Goal: Information Seeking & Learning: Learn about a topic

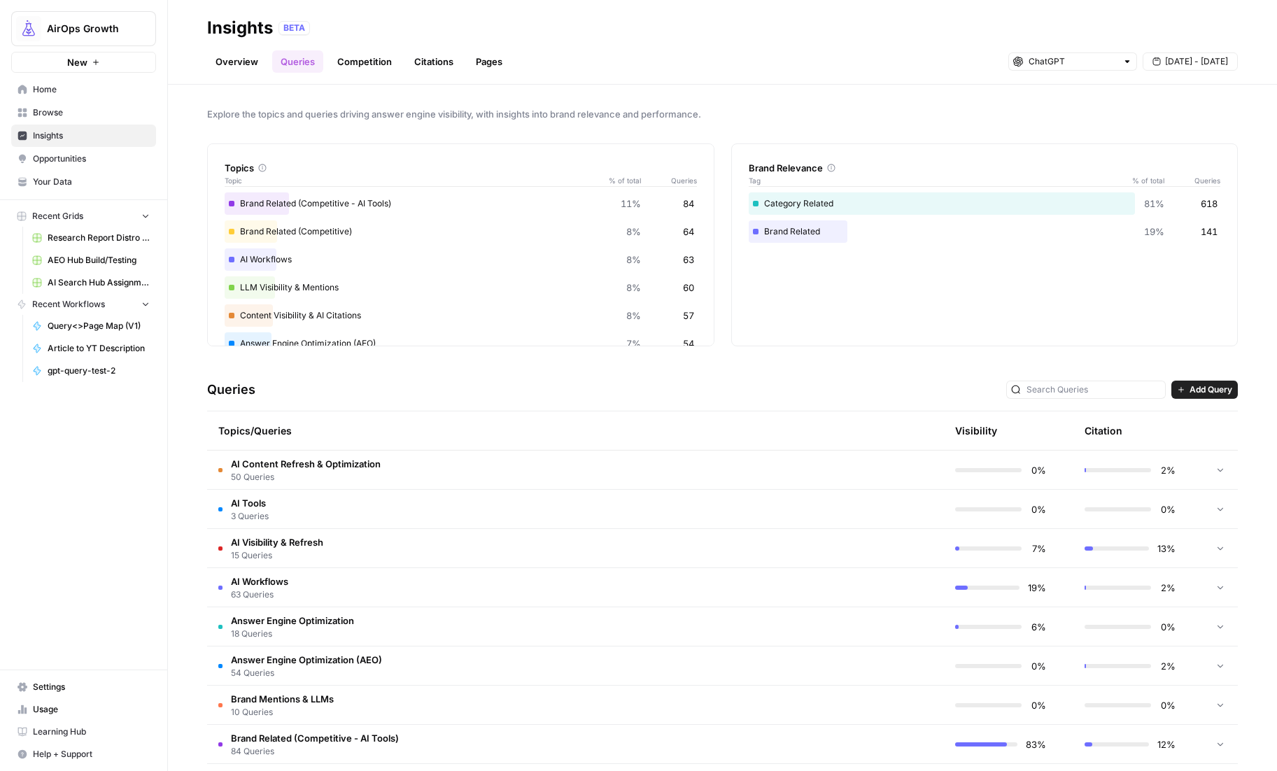
scroll to position [1, 0]
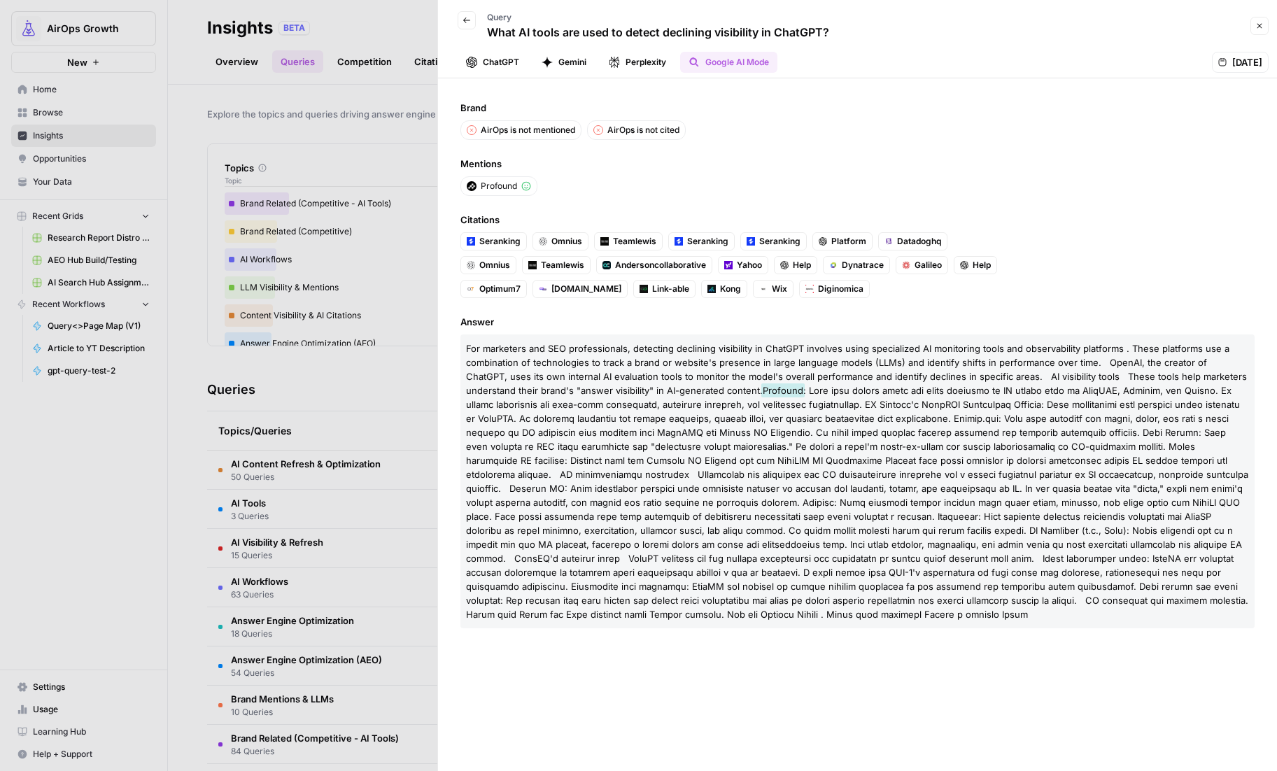
click at [466, 19] on icon "button" at bounding box center [466, 20] width 8 height 8
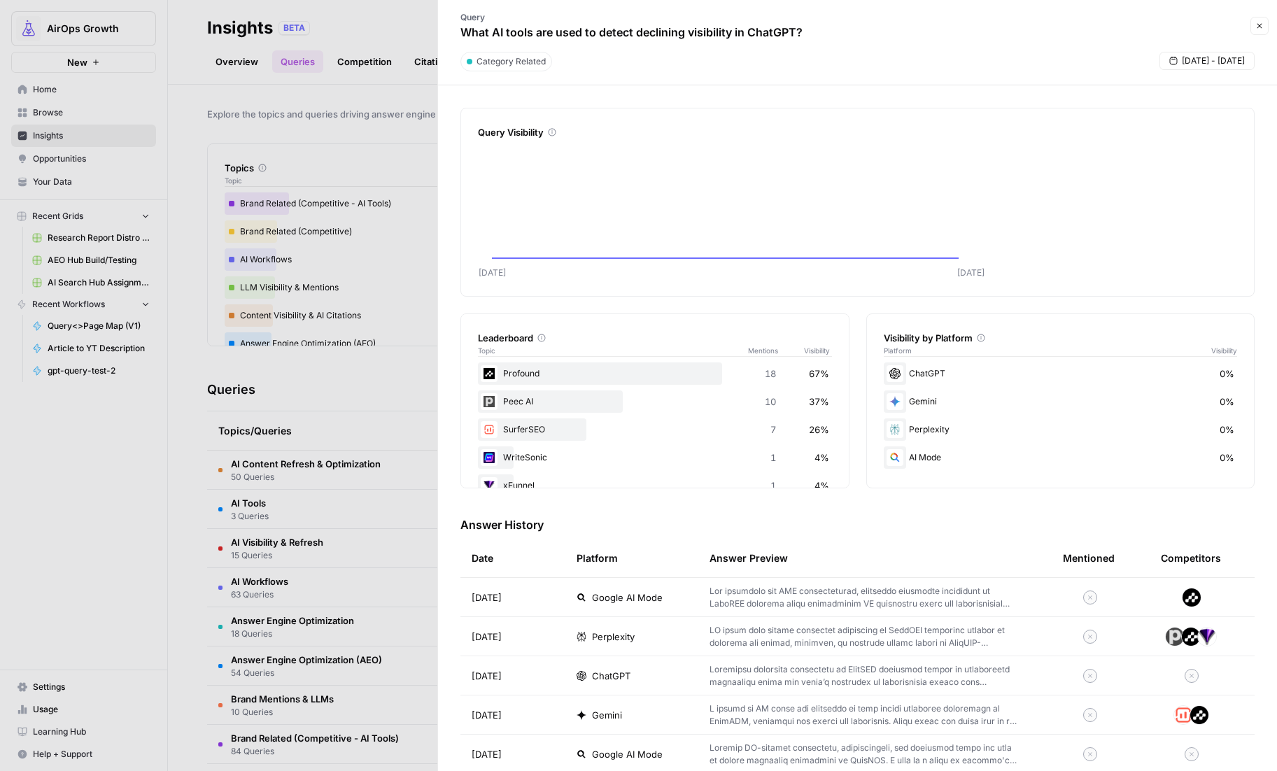
drag, startPoint x: 0, startPoint y: 0, endPoint x: 269, endPoint y: 541, distance: 604.0
click at [269, 541] on div at bounding box center [638, 385] width 1277 height 771
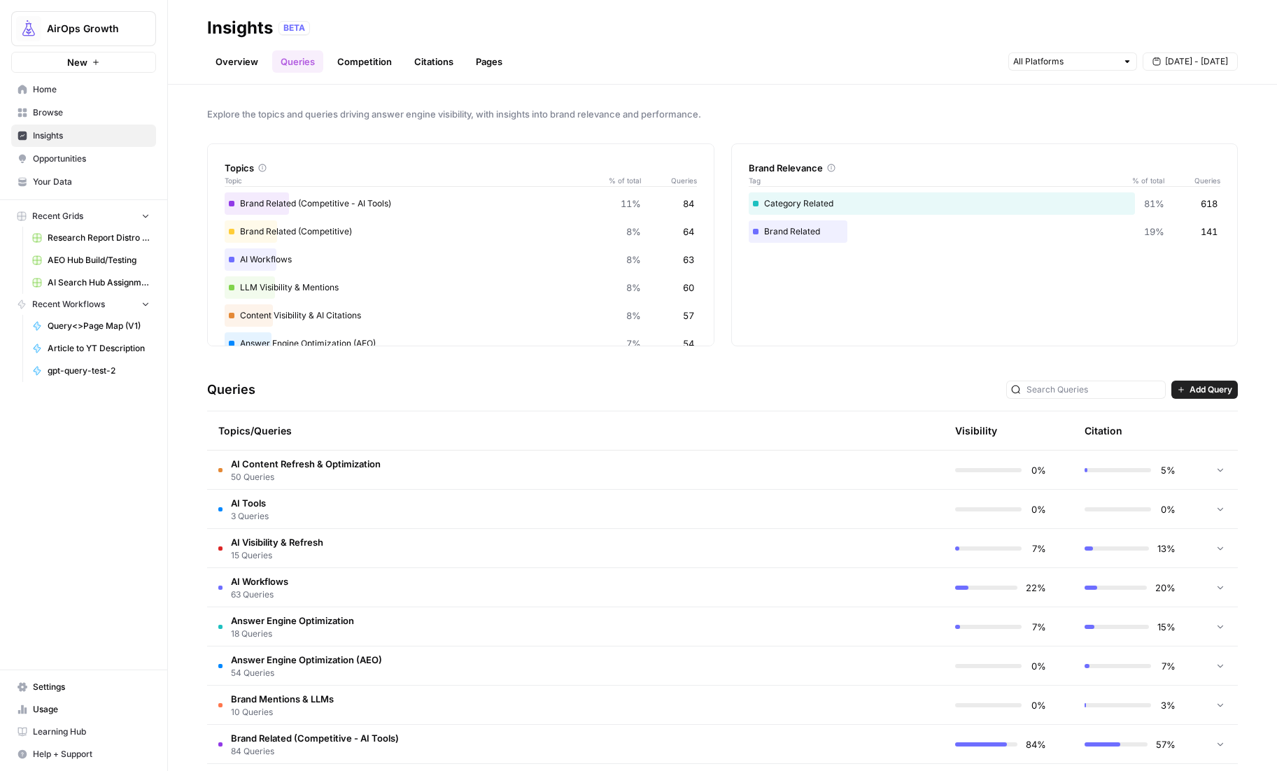
click at [297, 540] on span "AI Visibility & Refresh" at bounding box center [277, 542] width 92 height 14
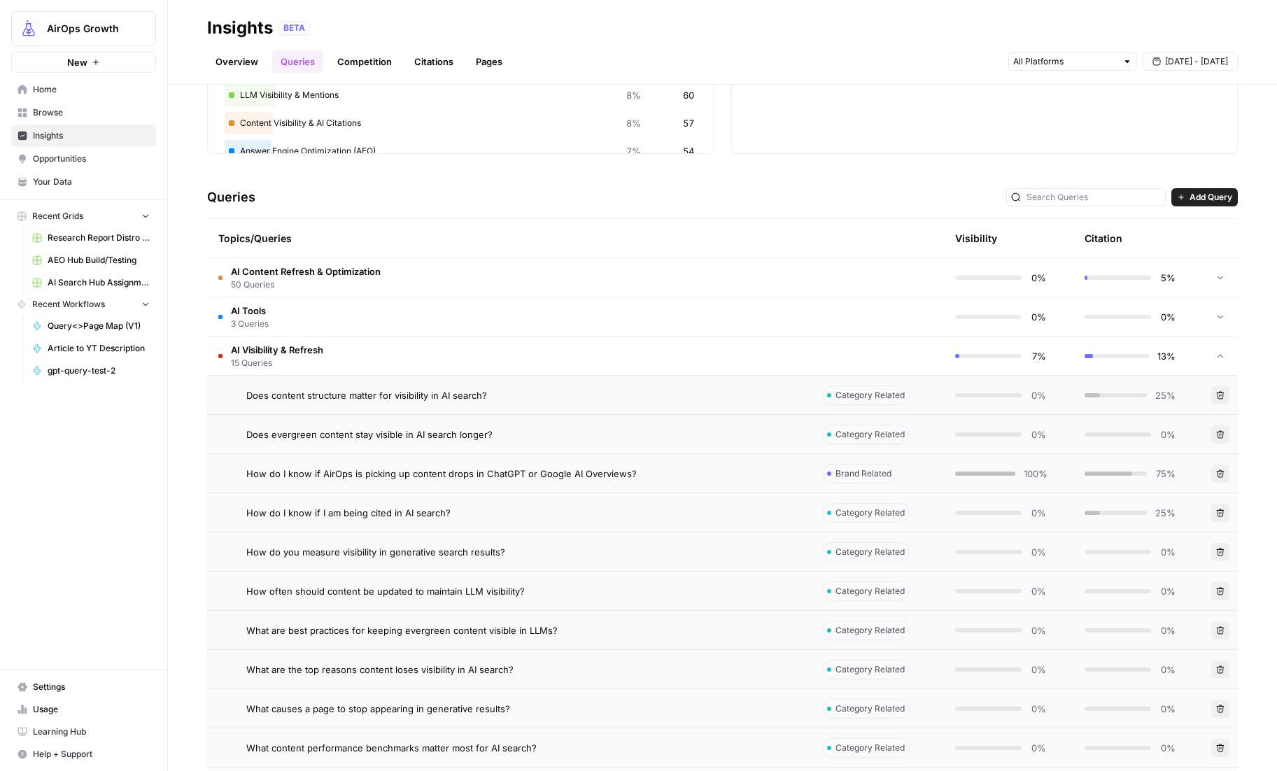
scroll to position [197, 0]
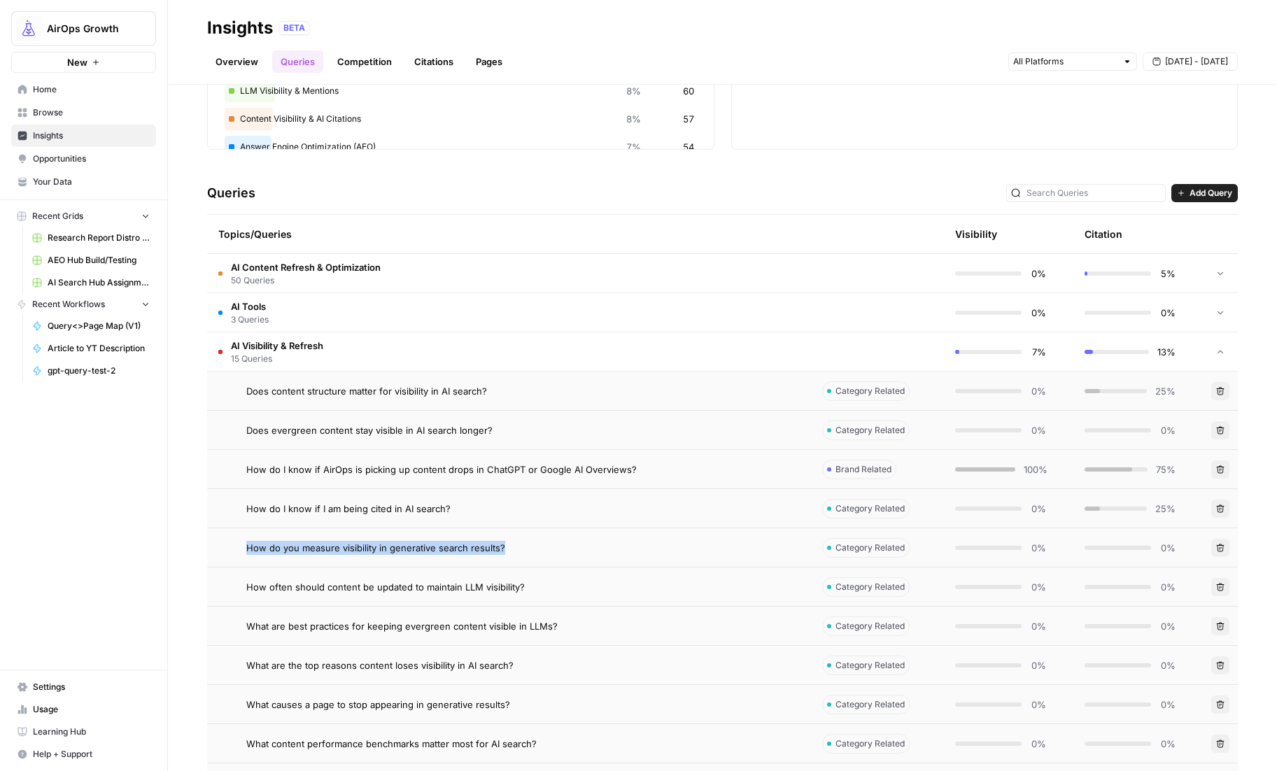
drag, startPoint x: 529, startPoint y: 544, endPoint x: 238, endPoint y: 545, distance: 291.7
click at [238, 545] on div "How do you measure visibility in generative search results?" at bounding box center [508, 548] width 581 height 14
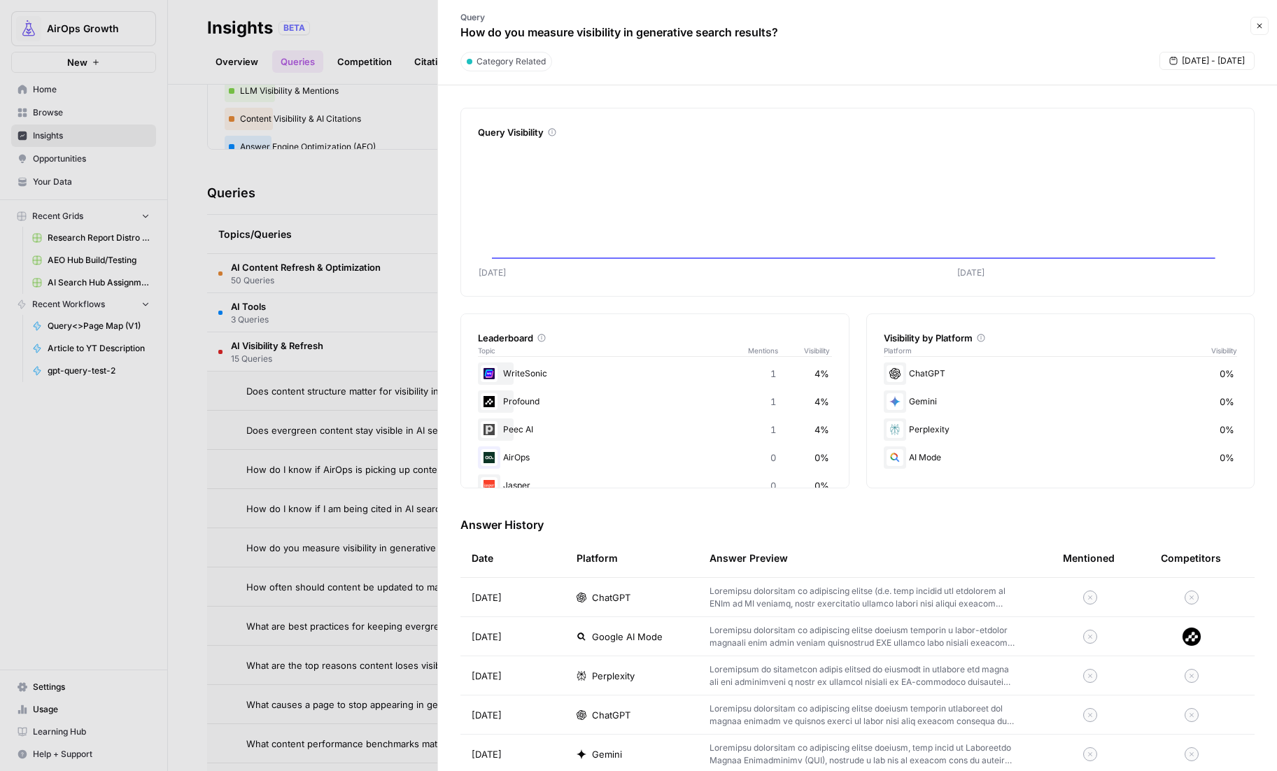
click at [196, 549] on div at bounding box center [638, 385] width 1277 height 771
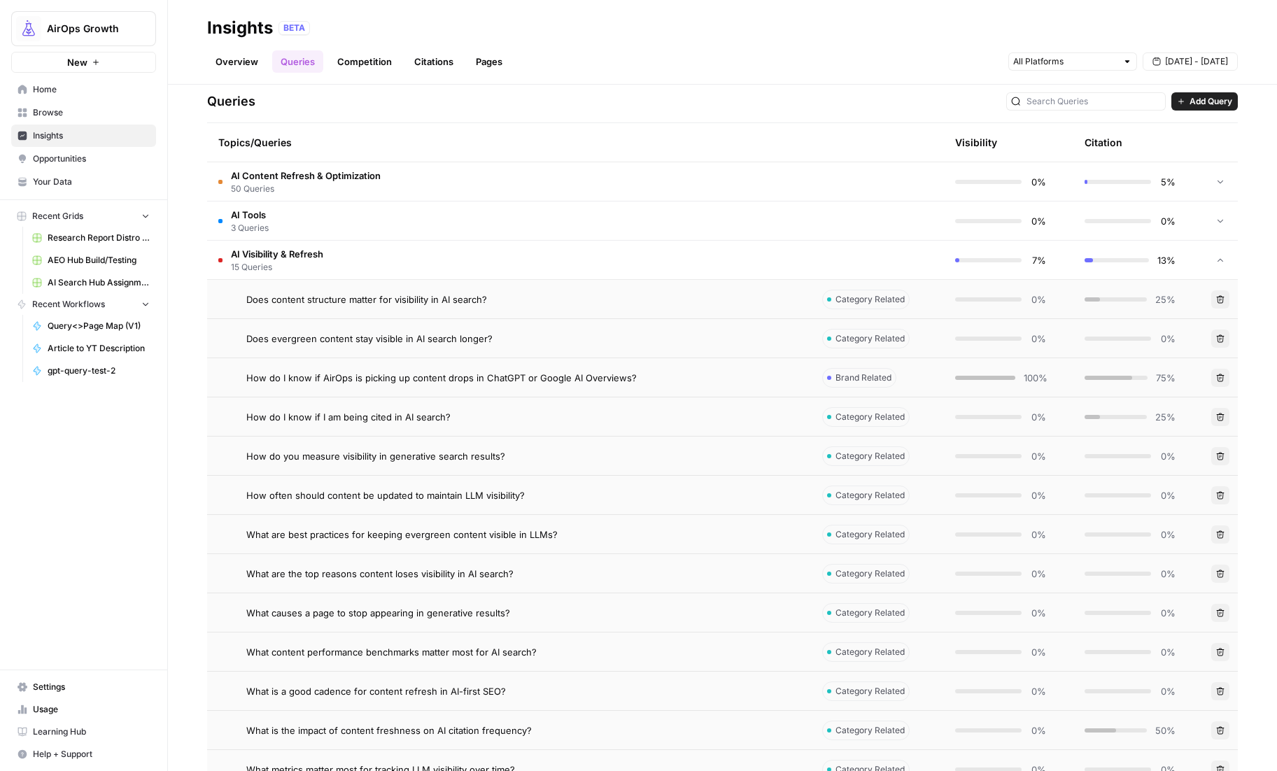
scroll to position [295, 0]
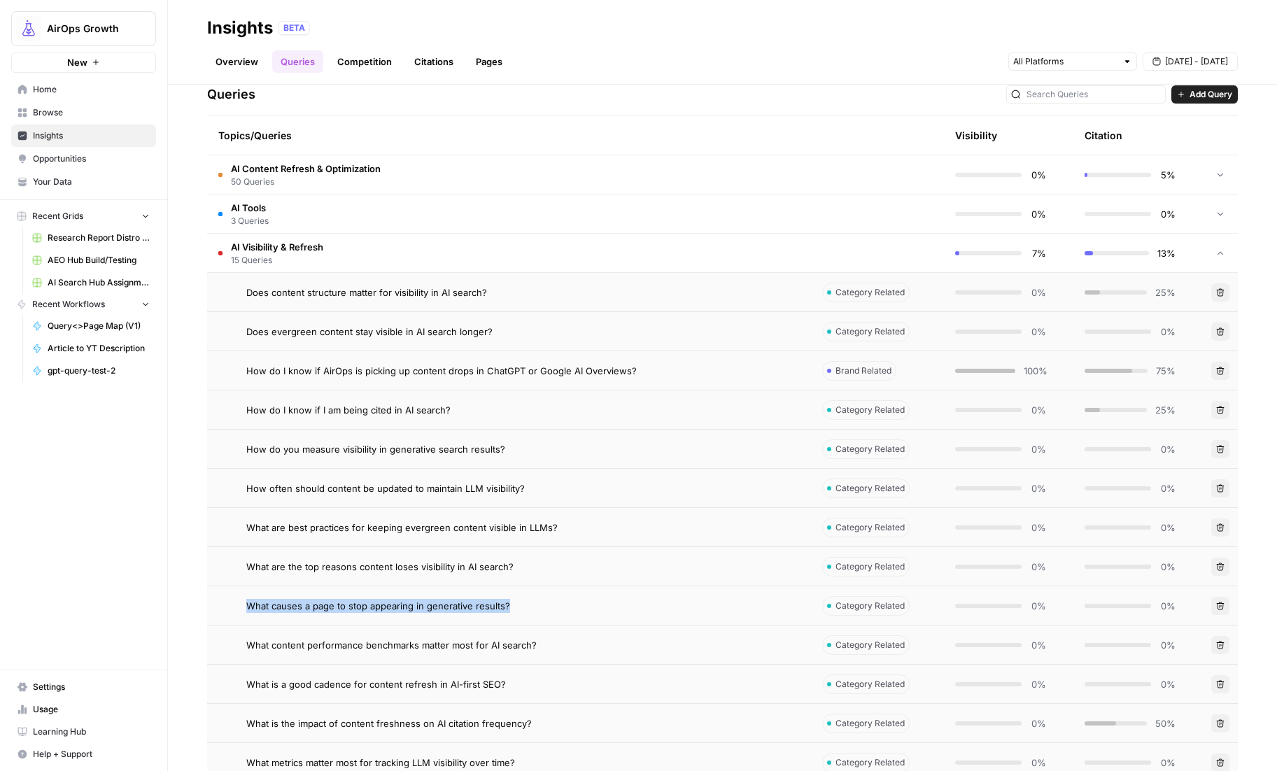
drag, startPoint x: 390, startPoint y: 602, endPoint x: 239, endPoint y: 604, distance: 150.4
click at [239, 604] on div "What causes a page to stop appearing in generative results?" at bounding box center [508, 606] width 581 height 14
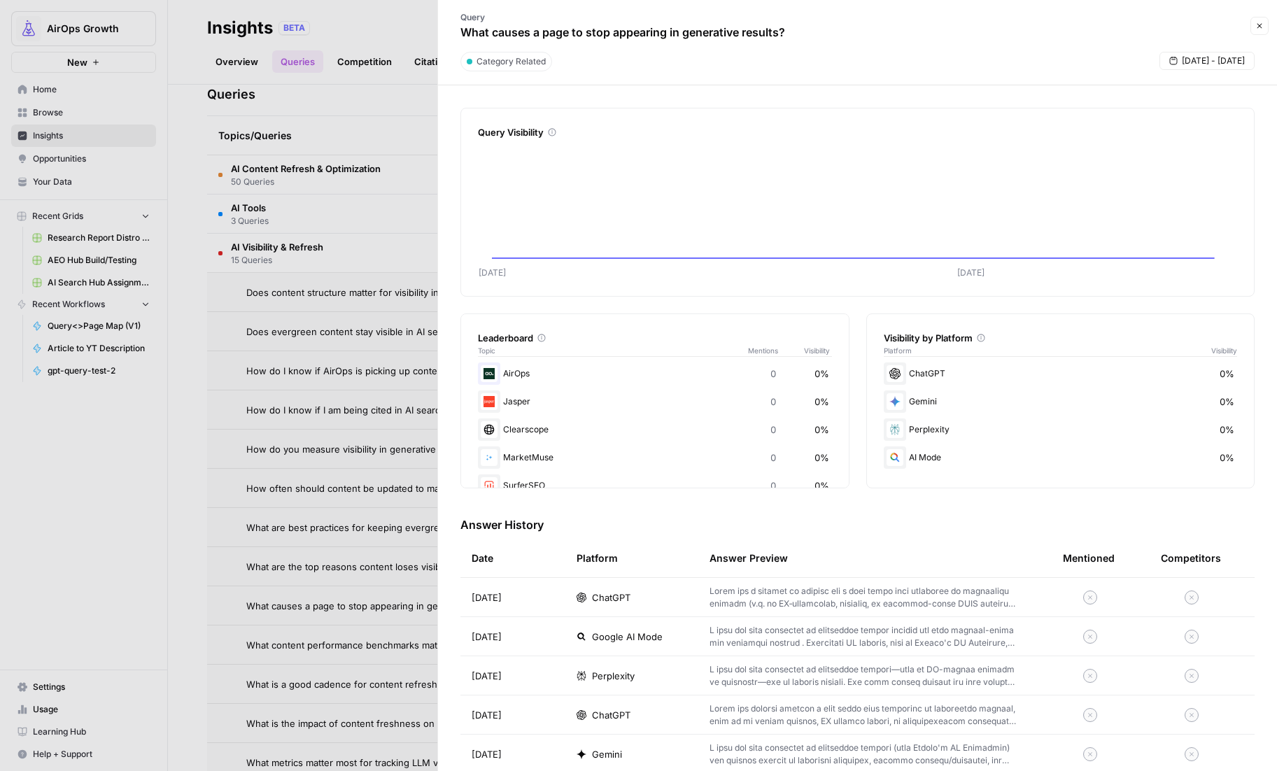
click at [602, 36] on p "What causes a page to stop appearing in generative results?" at bounding box center [622, 32] width 325 height 17
click at [601, 36] on p "What causes a page to stop appearing in generative results?" at bounding box center [622, 32] width 325 height 17
copy div "What causes a page to stop appearing in generative results? Close"
click at [339, 113] on div at bounding box center [638, 385] width 1277 height 771
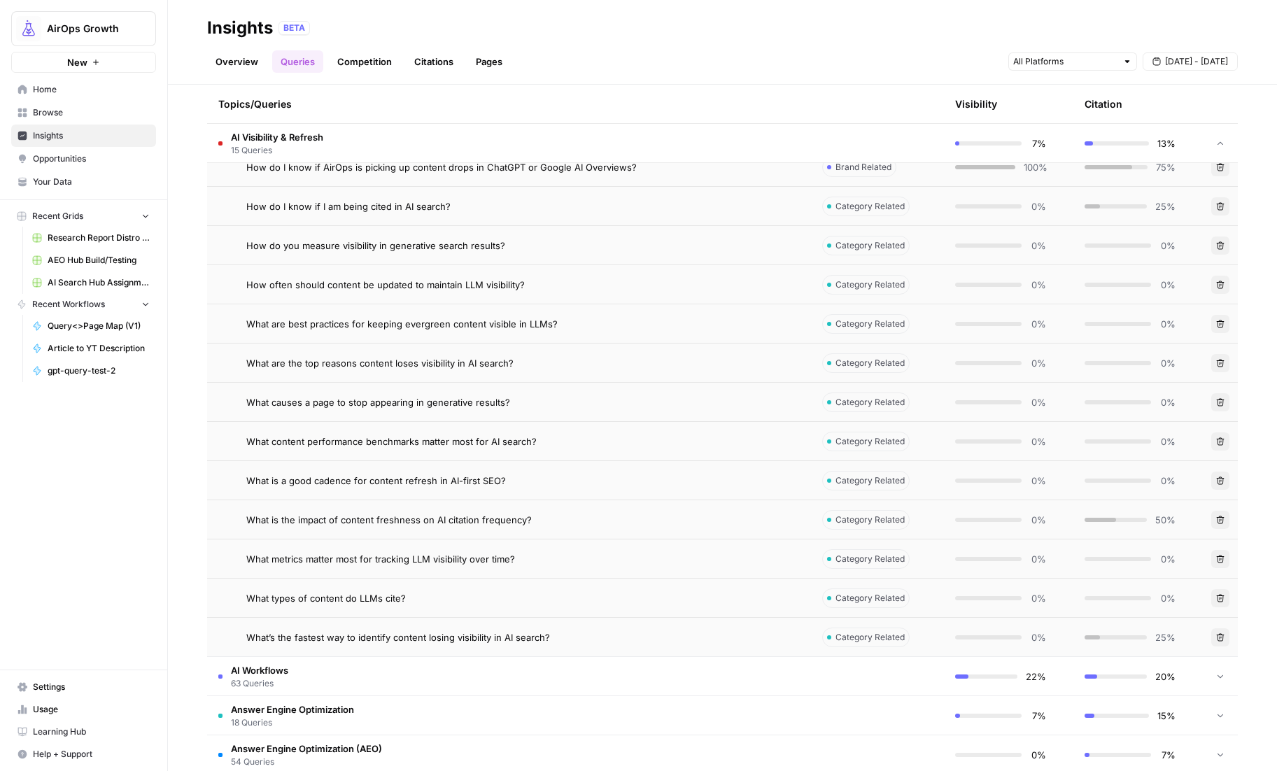
scroll to position [529, 0]
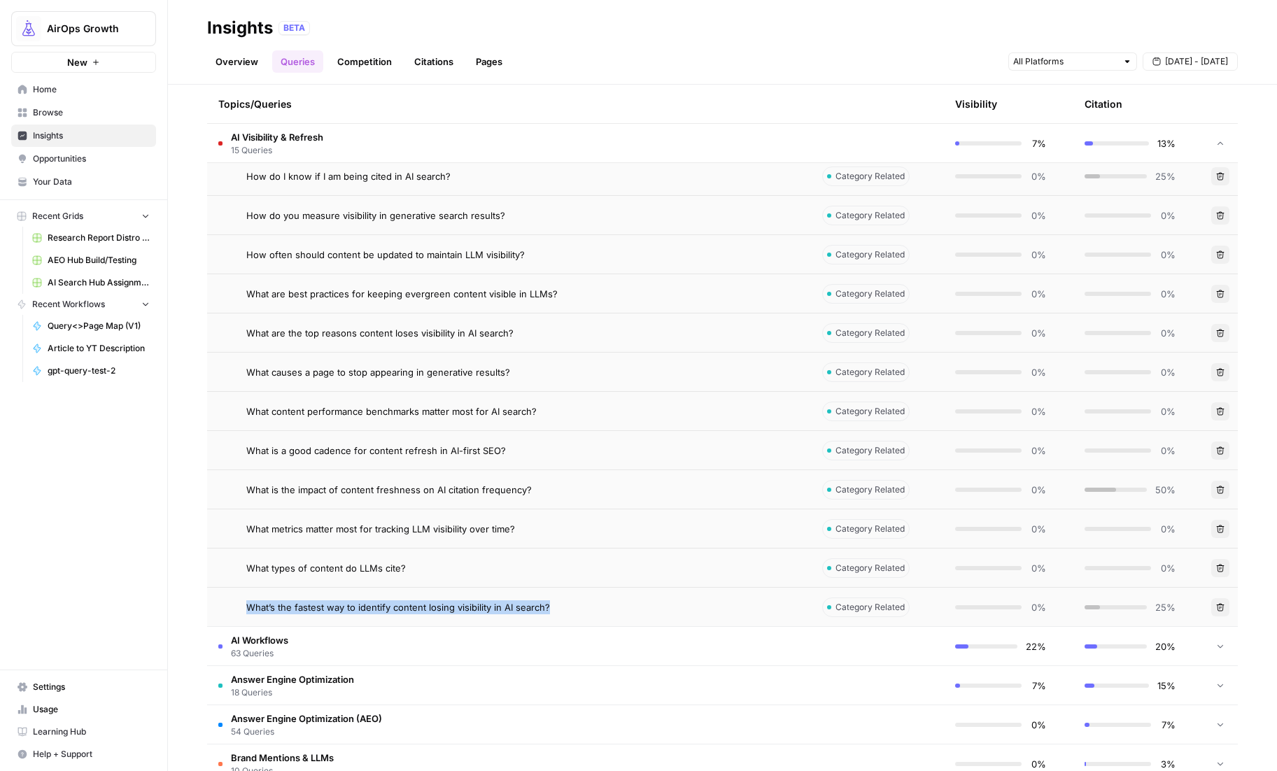
drag, startPoint x: 557, startPoint y: 603, endPoint x: 241, endPoint y: 602, distance: 316.2
click at [241, 602] on div "What’s the fastest way to identify content losing visibility in AI search?" at bounding box center [508, 607] width 581 height 14
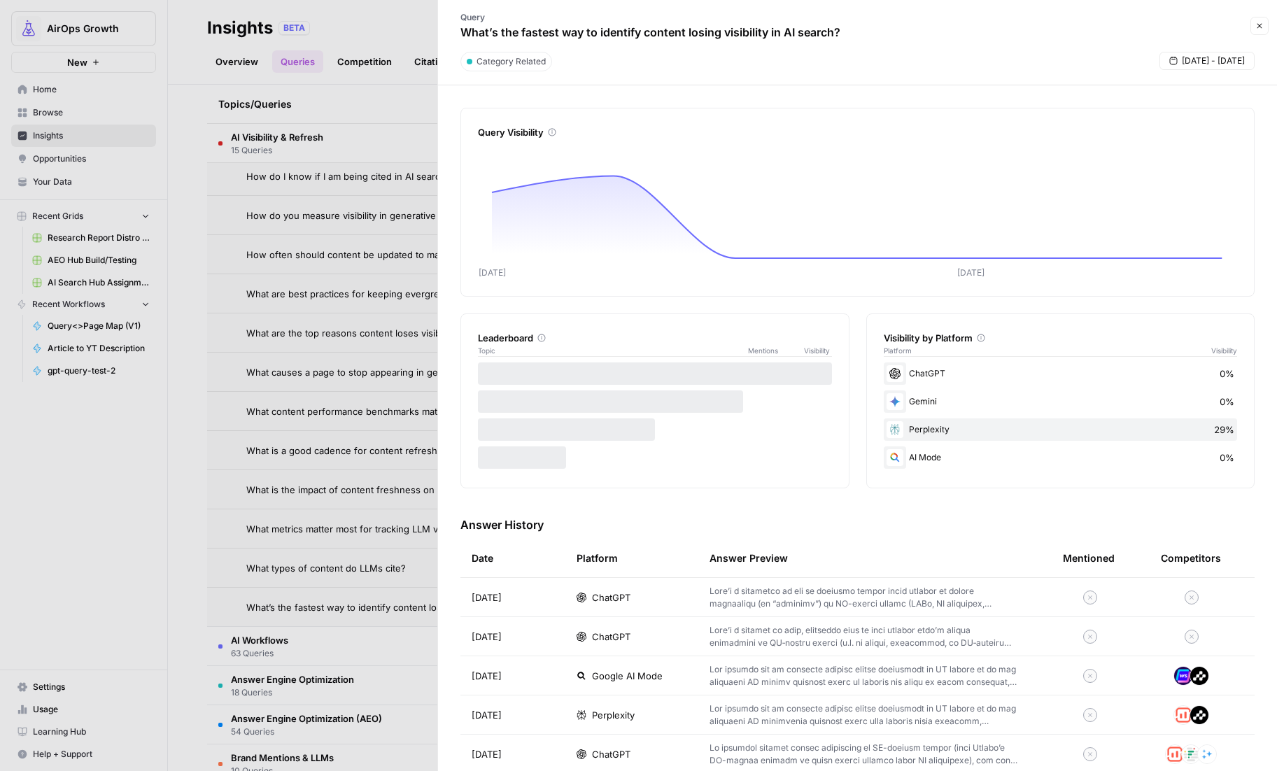
click at [527, 38] on p "What’s the fastest way to identify content losing visibility in AI search?" at bounding box center [650, 32] width 380 height 17
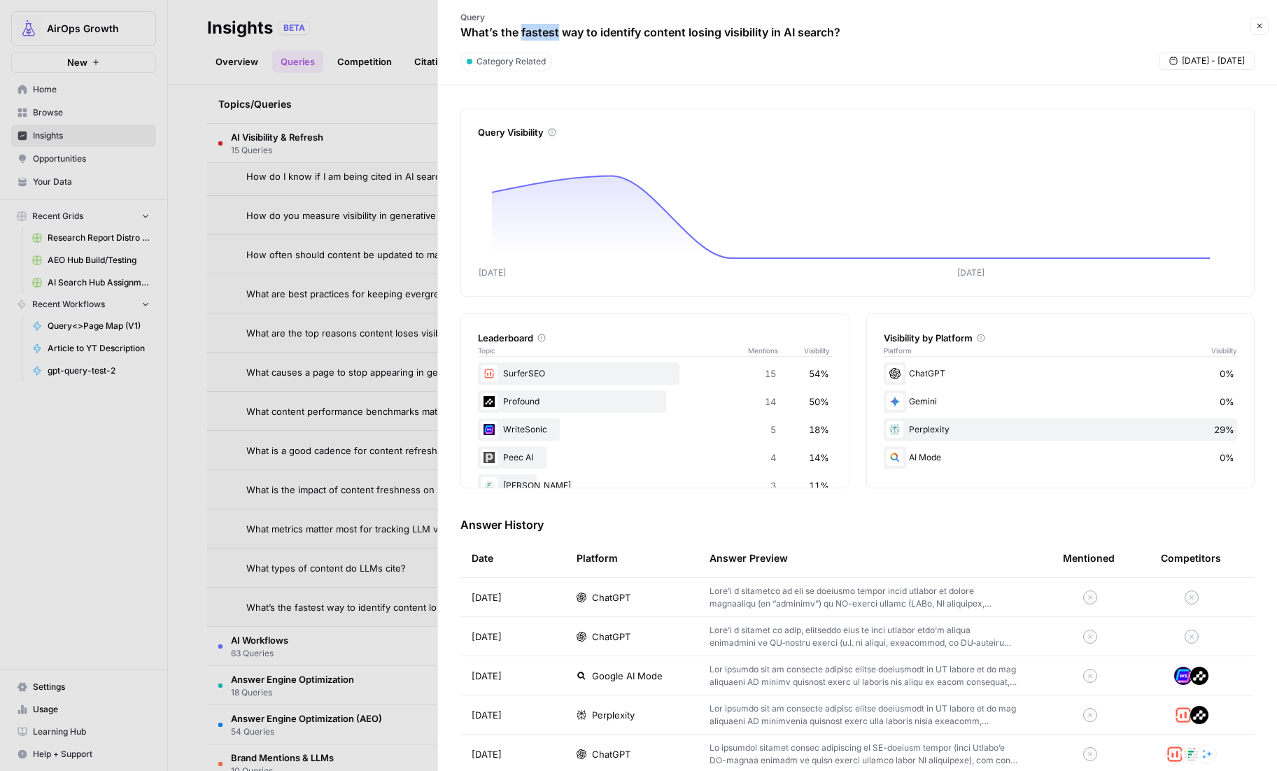
click at [527, 38] on p "What’s the fastest way to identify content losing visibility in AI search?" at bounding box center [650, 32] width 380 height 17
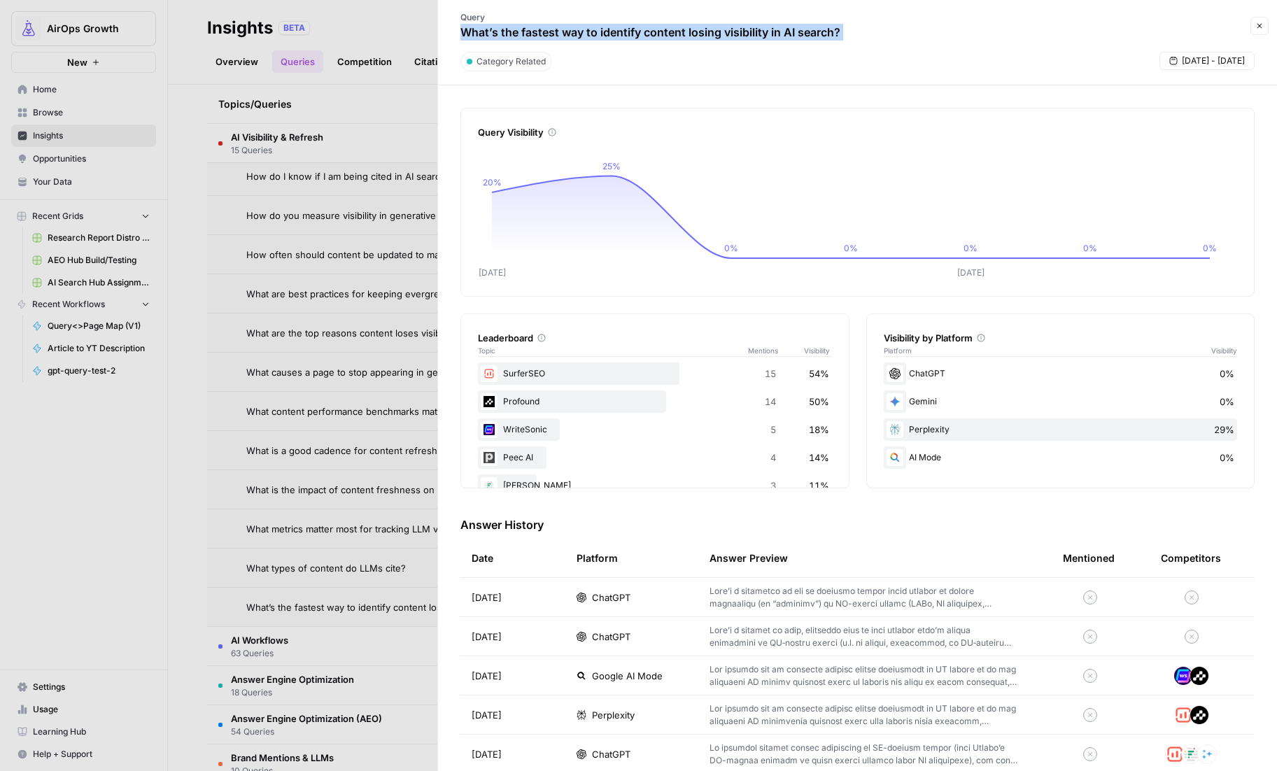
click at [527, 38] on p "What’s the fastest way to identify content losing visibility in AI search?" at bounding box center [650, 32] width 380 height 17
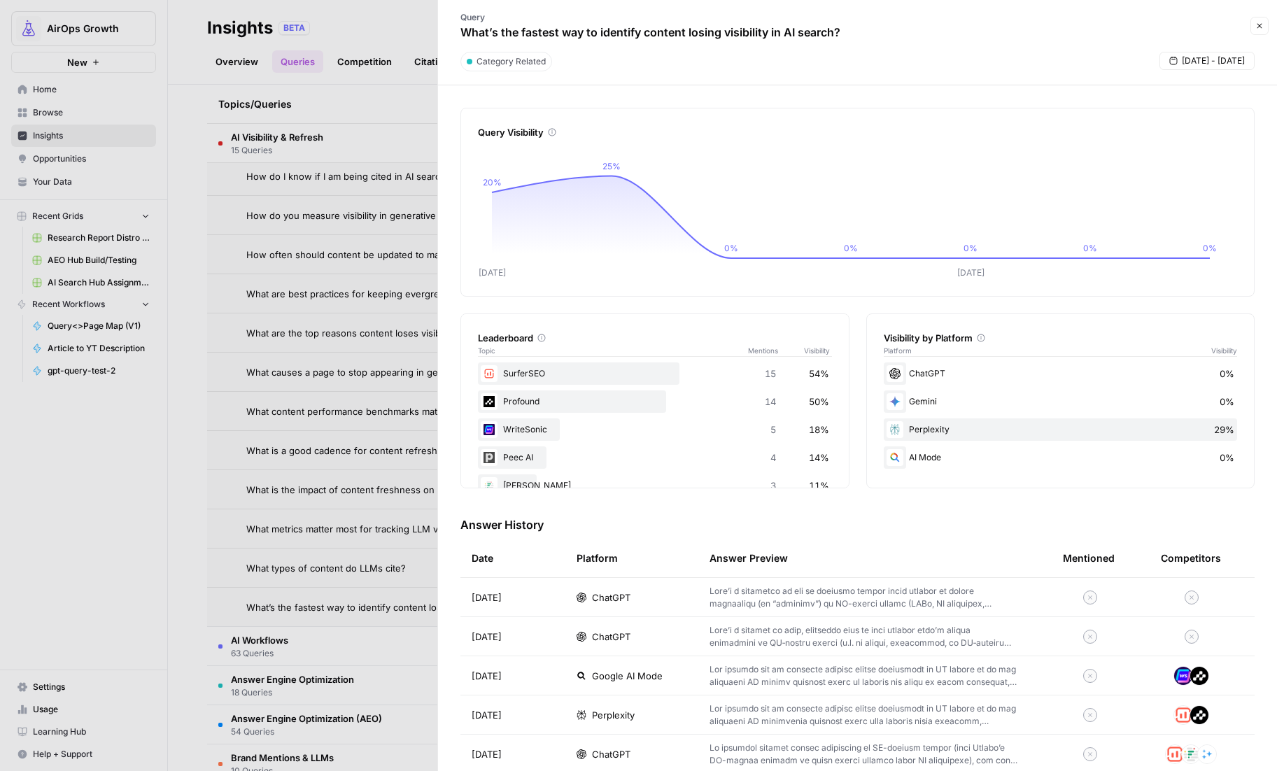
click at [197, 559] on div at bounding box center [638, 385] width 1277 height 771
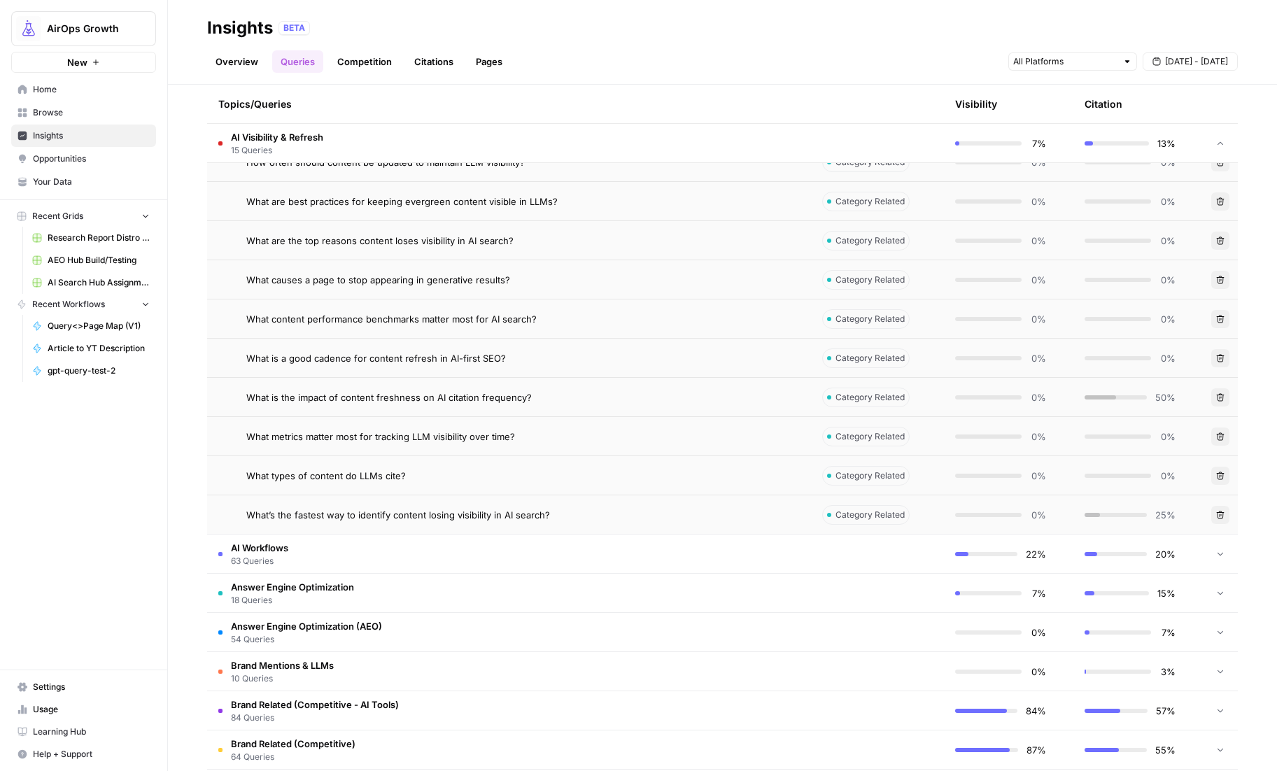
scroll to position [625, 0]
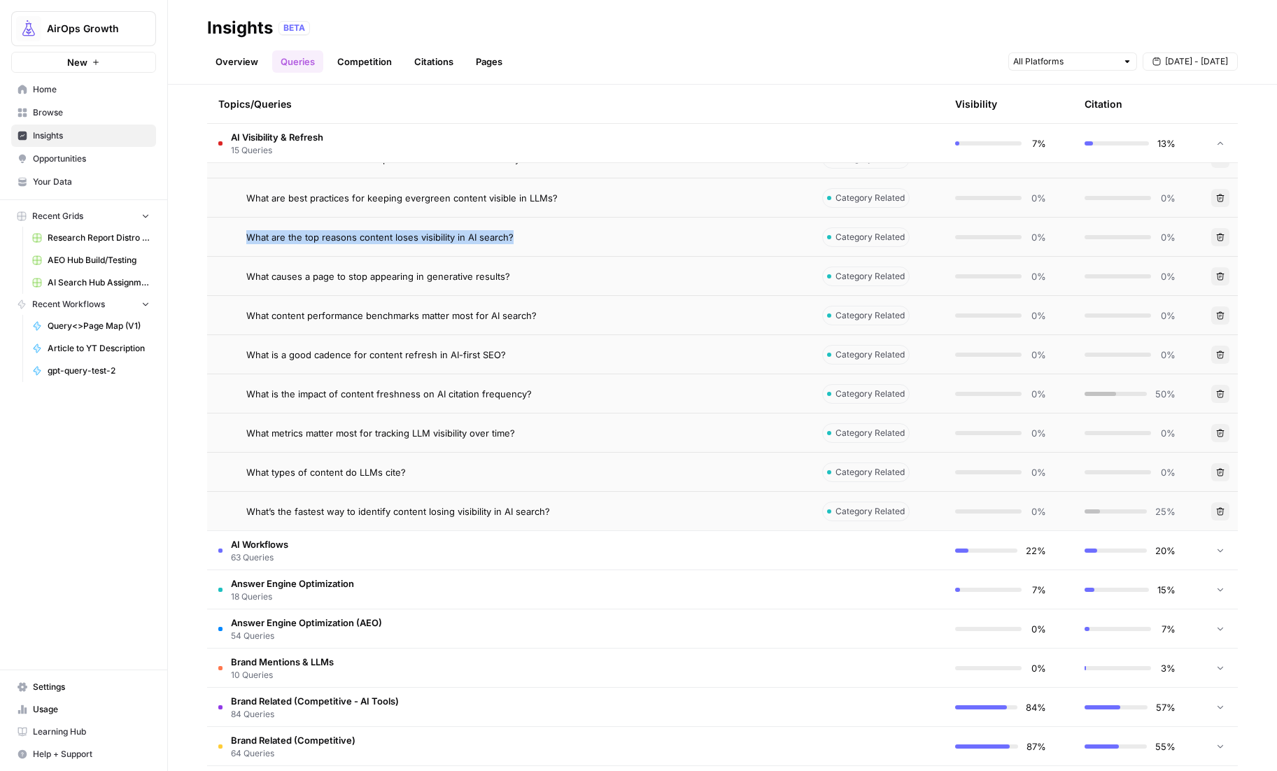
drag, startPoint x: 522, startPoint y: 234, endPoint x: 237, endPoint y: 235, distance: 284.7
click at [237, 235] on div "What are the top reasons content loses visibility in AI search?" at bounding box center [508, 237] width 581 height 14
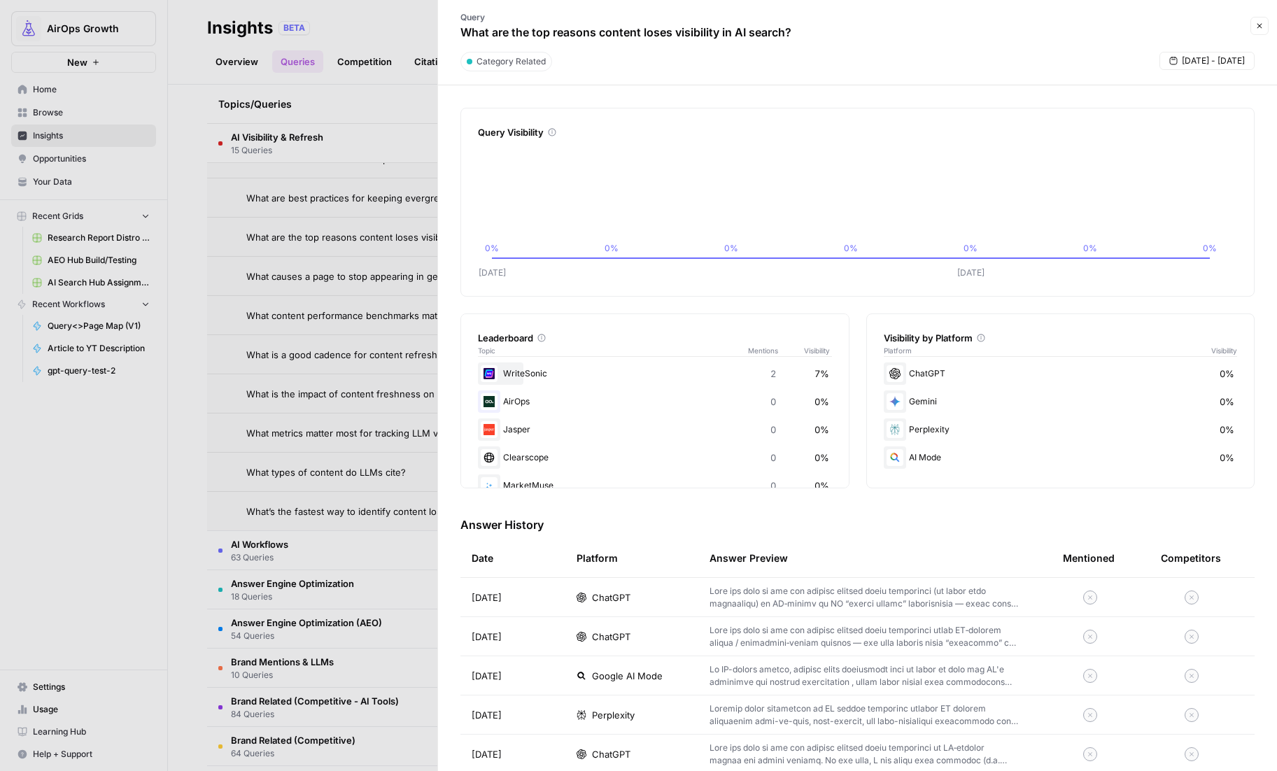
click at [599, 35] on p "What are the top reasons content loses visibility in AI search?" at bounding box center [625, 32] width 331 height 17
click at [198, 320] on div at bounding box center [638, 385] width 1277 height 771
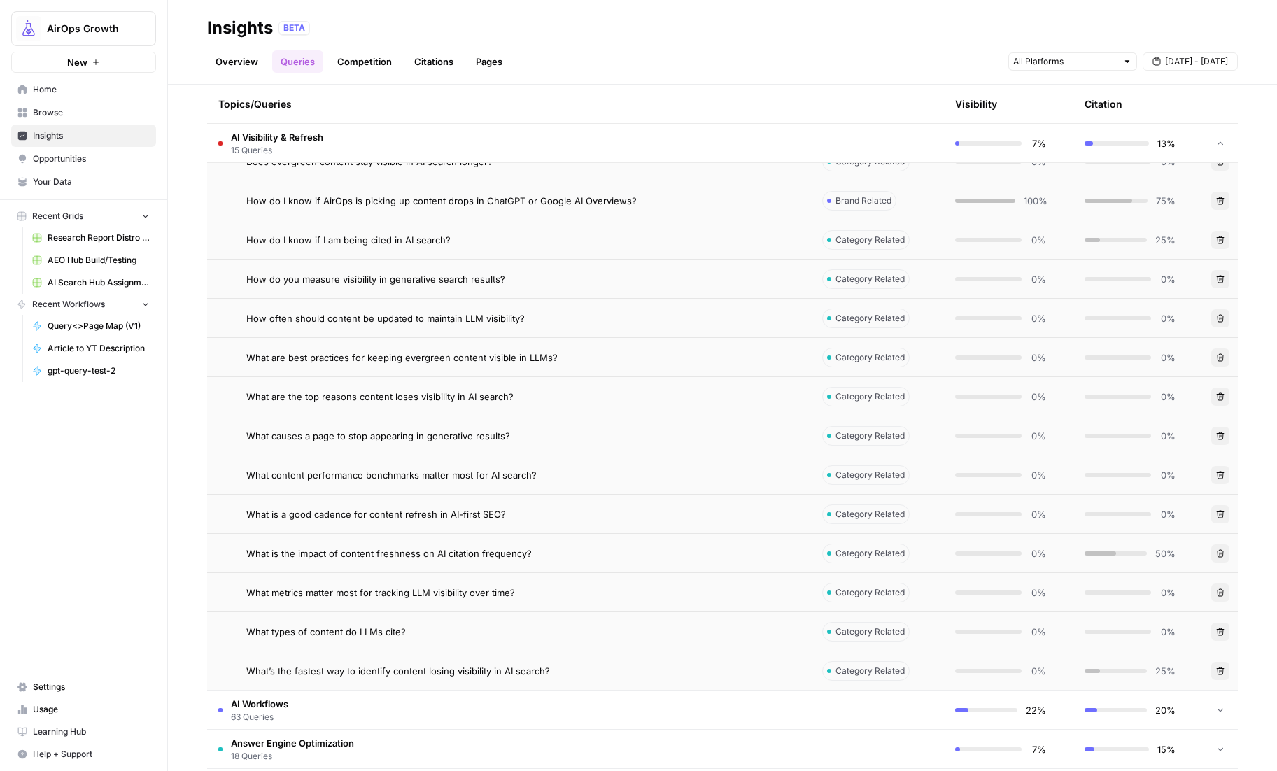
scroll to position [460, 0]
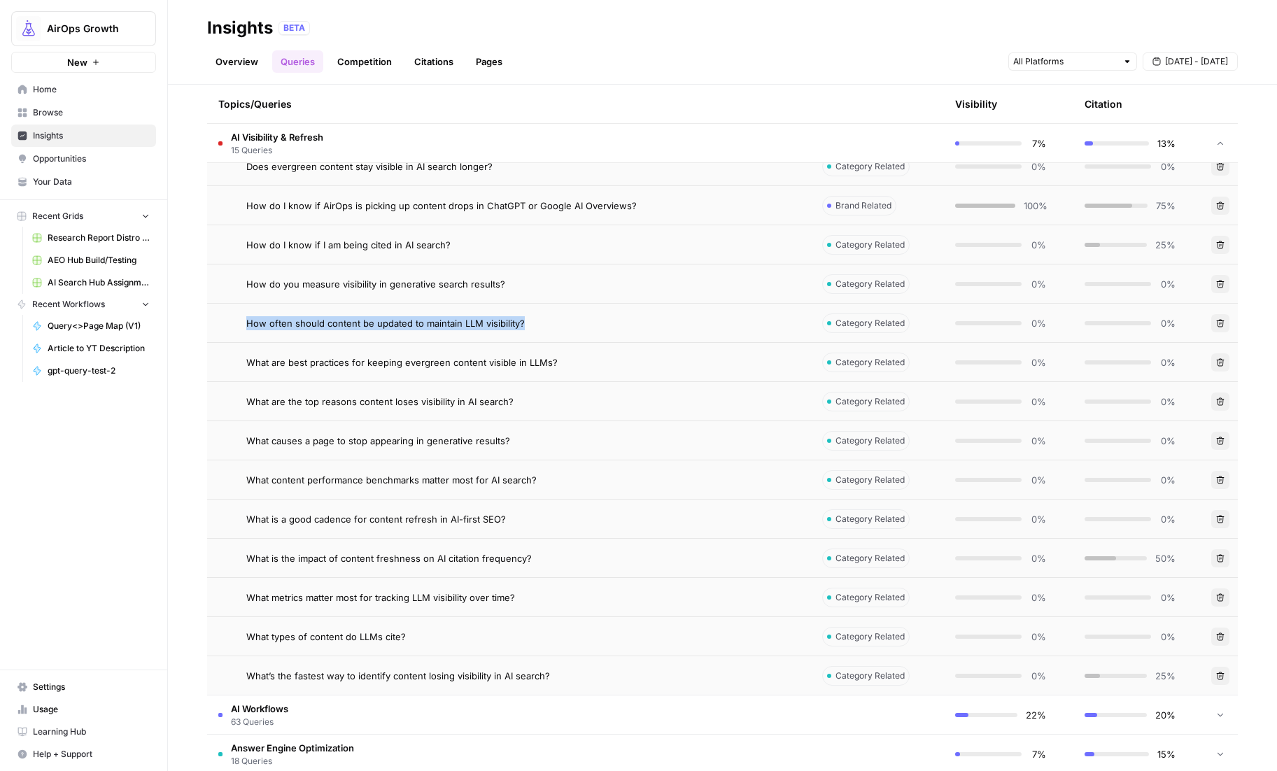
drag, startPoint x: 553, startPoint y: 321, endPoint x: 244, endPoint y: 321, distance: 309.2
click at [245, 321] on div "How often should content be updated to maintain LLM visibility?" at bounding box center [508, 323] width 581 height 14
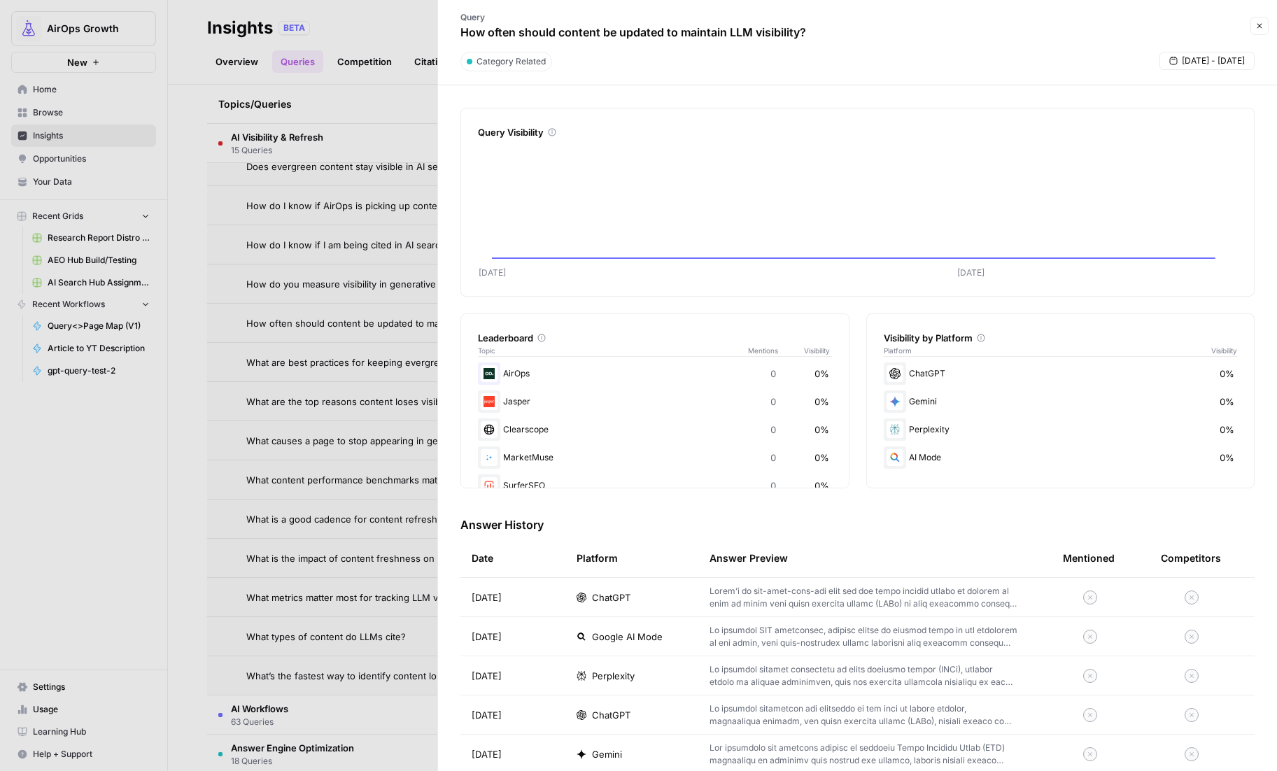
click at [602, 35] on p "How often should content be updated to maintain LLM visibility?" at bounding box center [633, 32] width 346 height 17
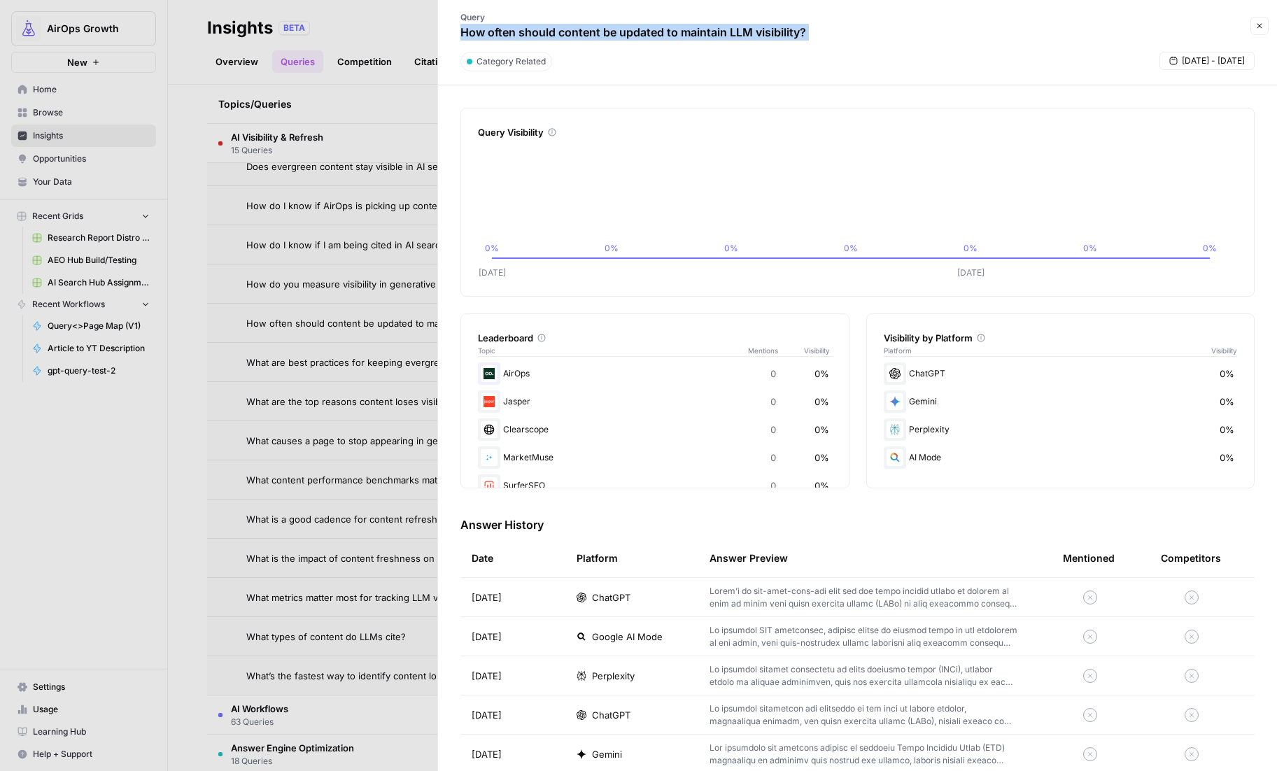
copy div "How often should content be updated to maintain LLM visibility? Close"
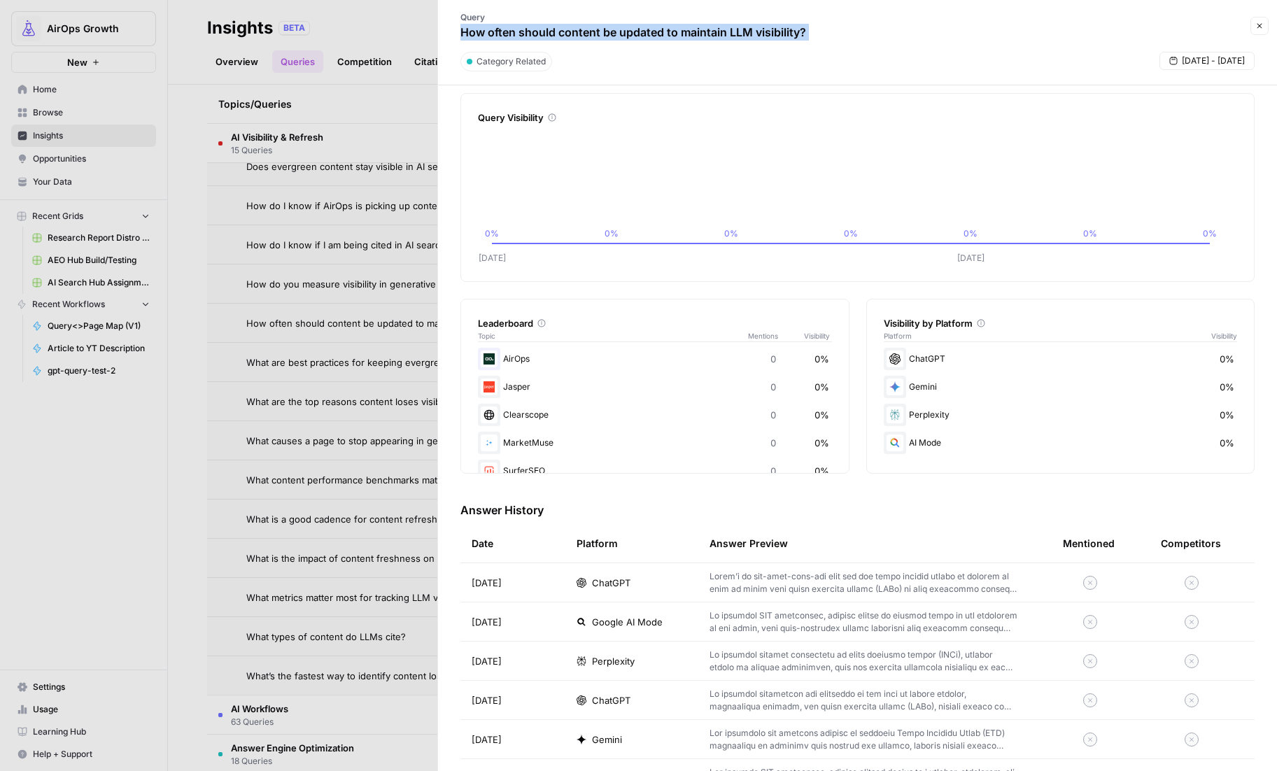
scroll to position [14, 0]
